Goal: Find specific page/section: Find specific page/section

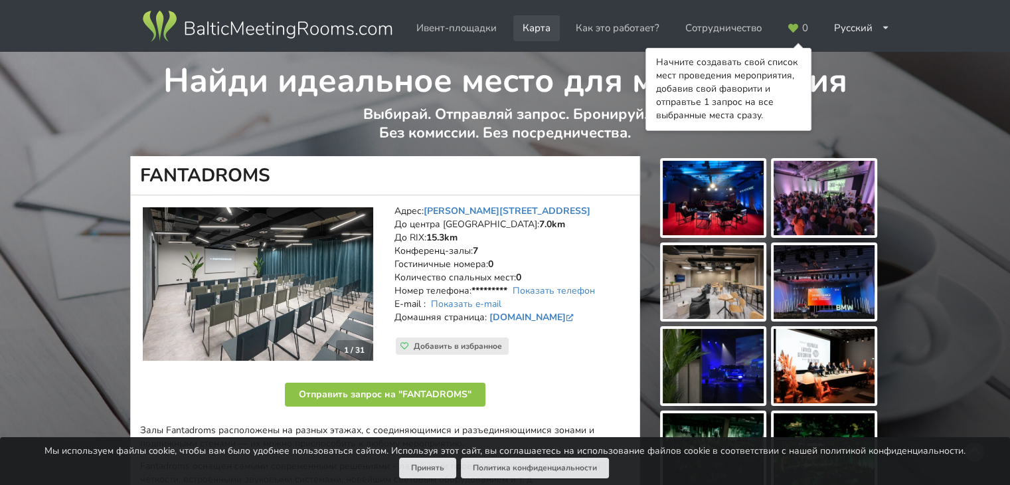
click at [537, 27] on link "Карта" at bounding box center [537, 28] width 47 height 26
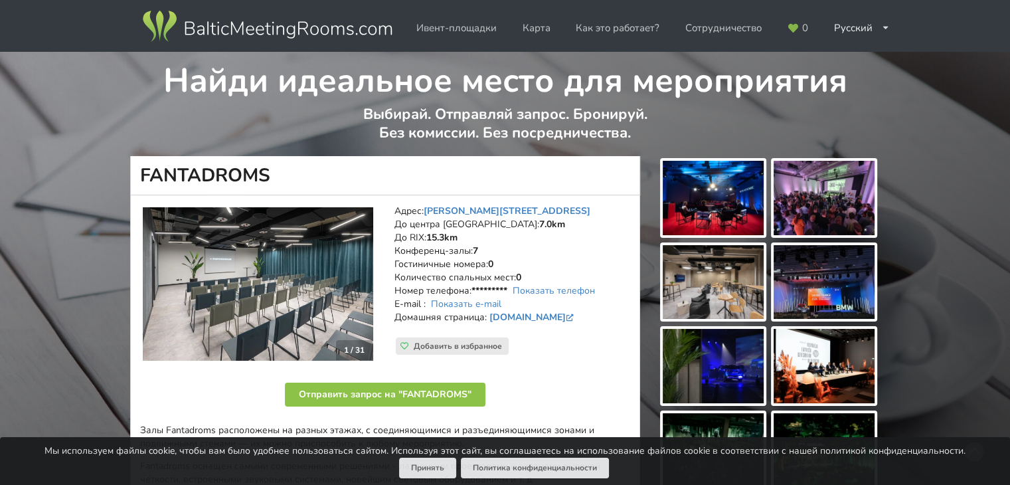
drag, startPoint x: 425, startPoint y: 206, endPoint x: 567, endPoint y: 211, distance: 142.2
click at [567, 211] on address "[GEOGRAPHIC_DATA]: [PERSON_NAME][STREET_ADDRESS][GEOGRAPHIC_DATA]: 7.0km [GEOGR…" at bounding box center [513, 271] width 236 height 133
click at [488, 211] on link "[PERSON_NAME][STREET_ADDRESS]" at bounding box center [507, 211] width 167 height 13
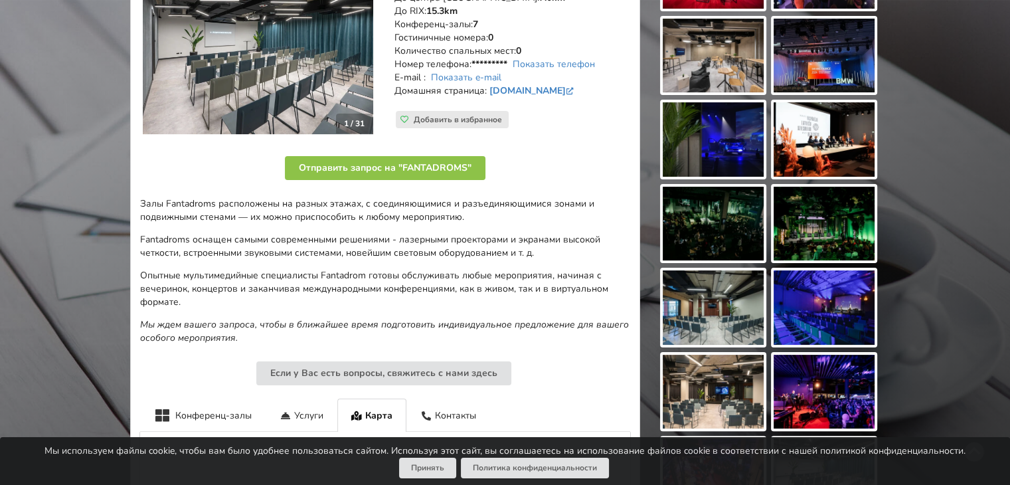
scroll to position [27, 0]
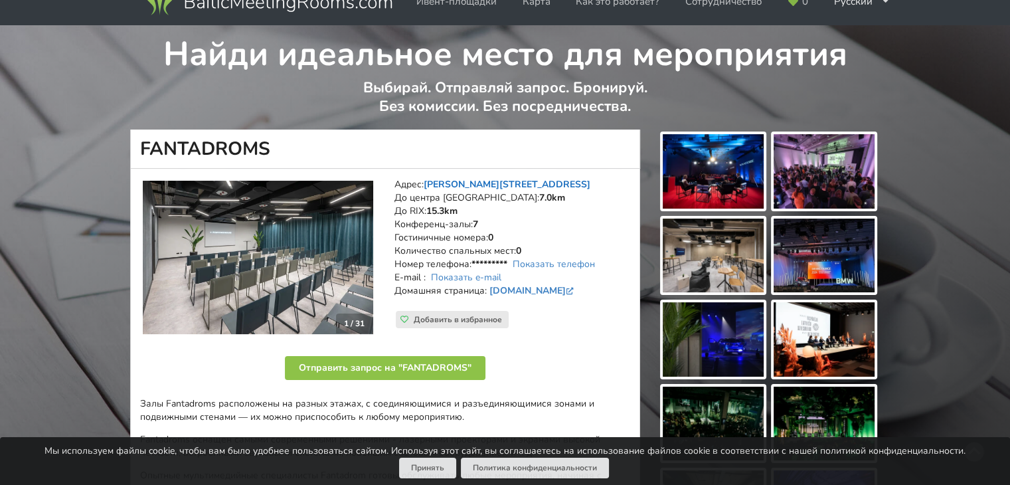
copy link "[PERSON_NAME][STREET_ADDRESS]"
